Goal: Information Seeking & Learning: Learn about a topic

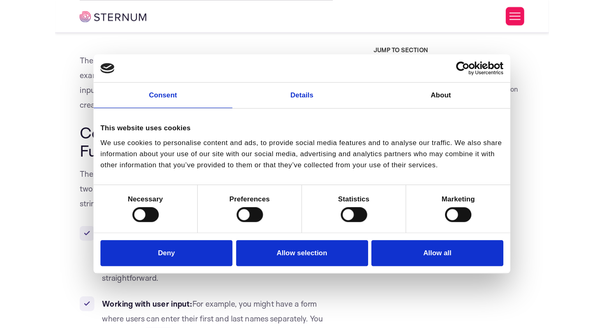
scroll to position [565, 0]
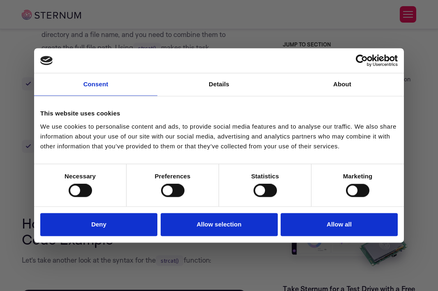
click at [406, 50] on div at bounding box center [221, 147] width 442 height 294
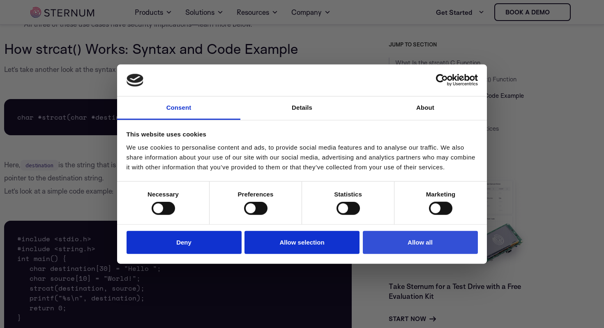
click at [417, 239] on button "Allow all" at bounding box center [420, 241] width 115 height 23
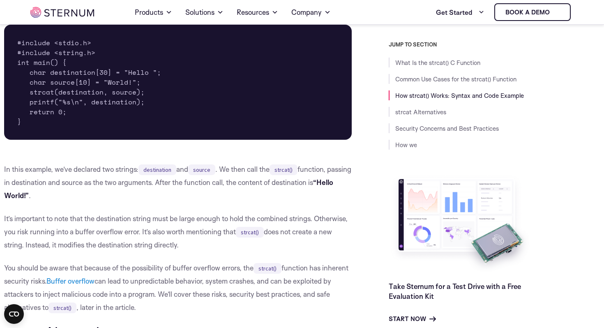
scroll to position [758, 0]
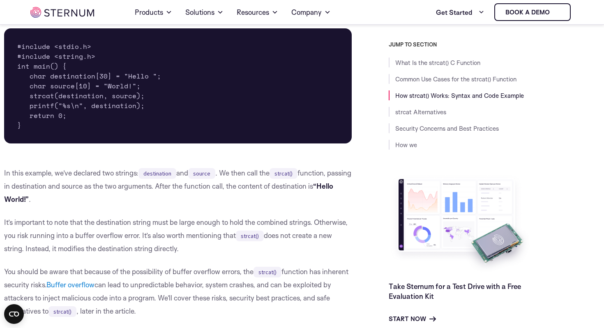
click at [60, 93] on pre "#include <stdio.h> #include <string.h> int main() { char destination[30] = "Hel…" at bounding box center [177, 85] width 347 height 115
click at [134, 95] on pre "#include <stdio.h> #include <string.h> int main() { char destination[30] = "Hel…" at bounding box center [177, 85] width 347 height 115
click at [117, 96] on pre "#include <stdio.h> #include <string.h> int main() { char destination[30] = "Hel…" at bounding box center [177, 85] width 347 height 115
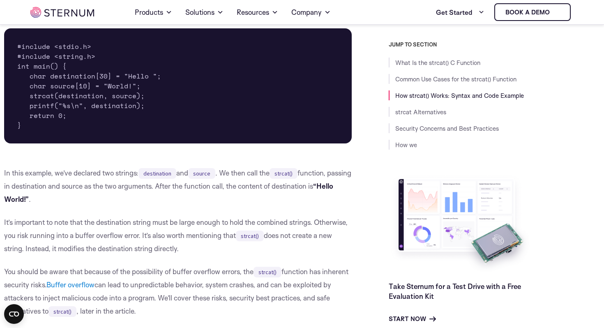
click at [117, 96] on pre "#include <stdio.h> #include <string.h> int main() { char destination[30] = "Hel…" at bounding box center [177, 85] width 347 height 115
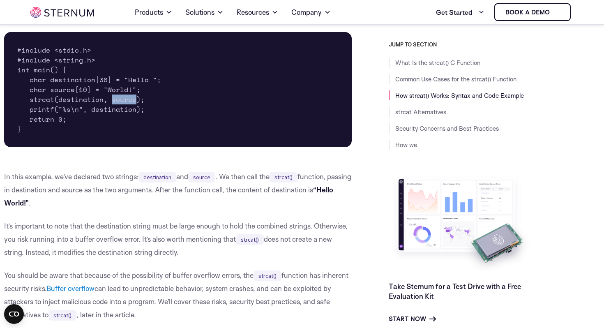
scroll to position [751, 0]
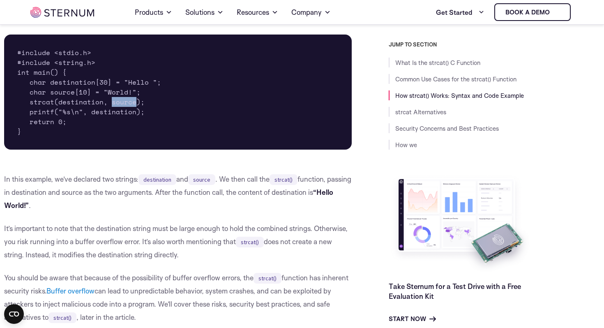
click at [55, 81] on pre "#include <stdio.h> #include <string.h> int main() { char destination[30] = "Hel…" at bounding box center [177, 91] width 347 height 115
click at [145, 90] on pre "#include <stdio.h> #include <string.h> int main() { char destination[30] = "Hel…" at bounding box center [177, 91] width 347 height 115
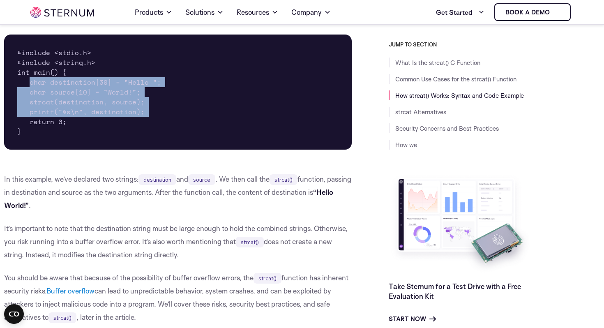
drag, startPoint x: 30, startPoint y: 81, endPoint x: 144, endPoint y: 110, distance: 117.2
click at [144, 110] on pre "#include <stdio.h> #include <string.h> int main() { char destination[30] = "Hel…" at bounding box center [177, 91] width 347 height 115
click at [140, 116] on pre "#include <stdio.h> #include <string.h> int main() { char destination[30] = "Hel…" at bounding box center [177, 91] width 347 height 115
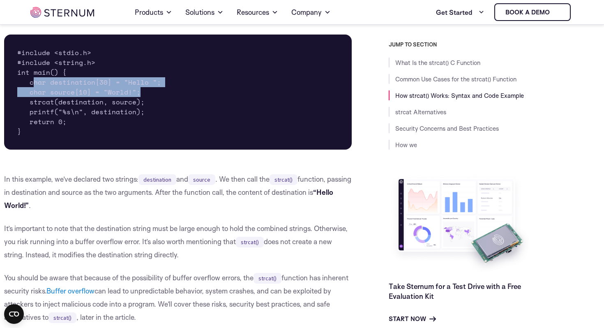
drag, startPoint x: 32, startPoint y: 82, endPoint x: 163, endPoint y: 90, distance: 132.0
click at [163, 90] on pre "#include <stdio.h> #include <string.h> int main() { char destination[30] = "Hel…" at bounding box center [177, 91] width 347 height 115
